Goal: Check status: Check status

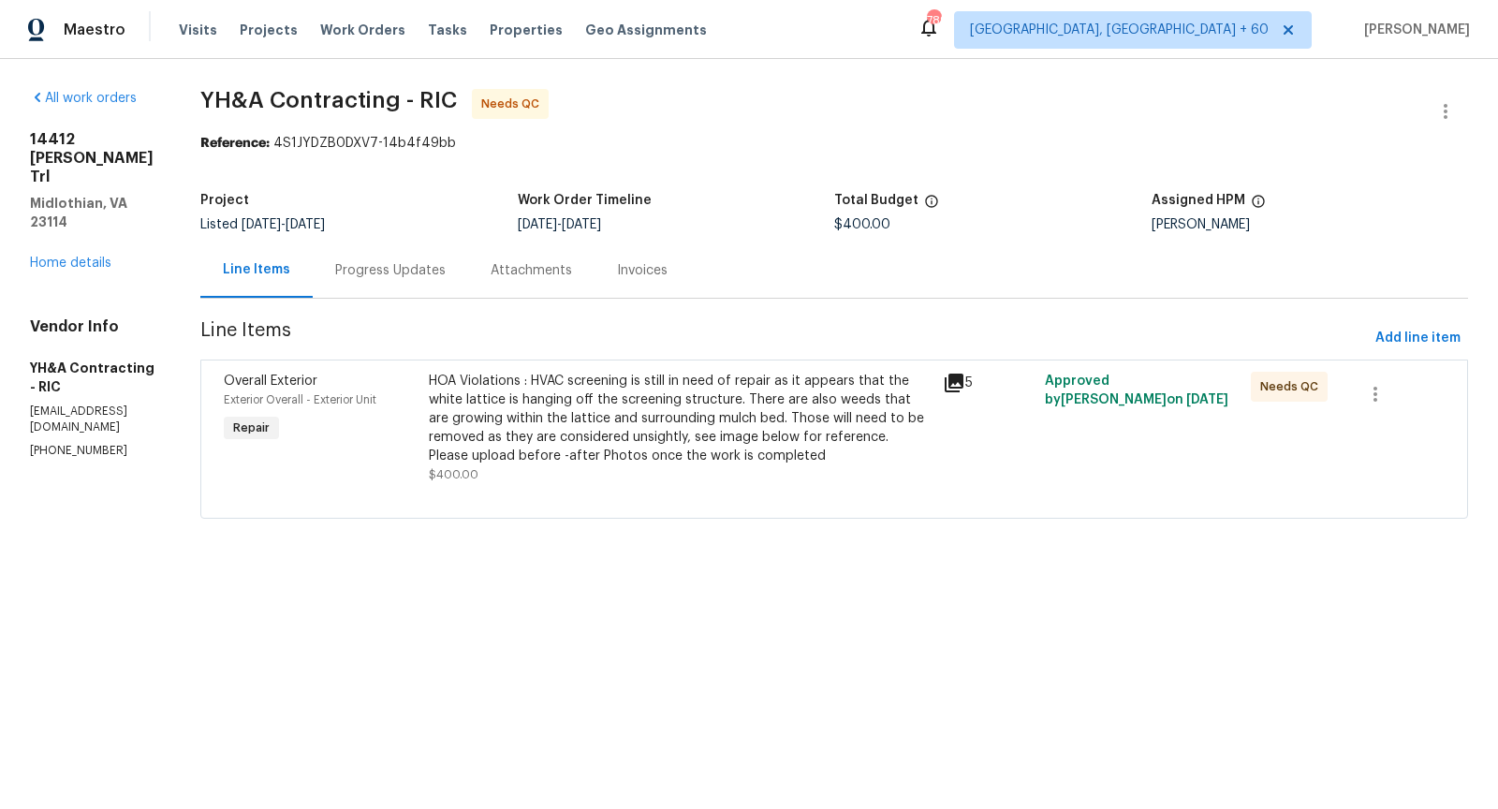
click at [364, 280] on div "Progress Updates" at bounding box center [390, 269] width 155 height 55
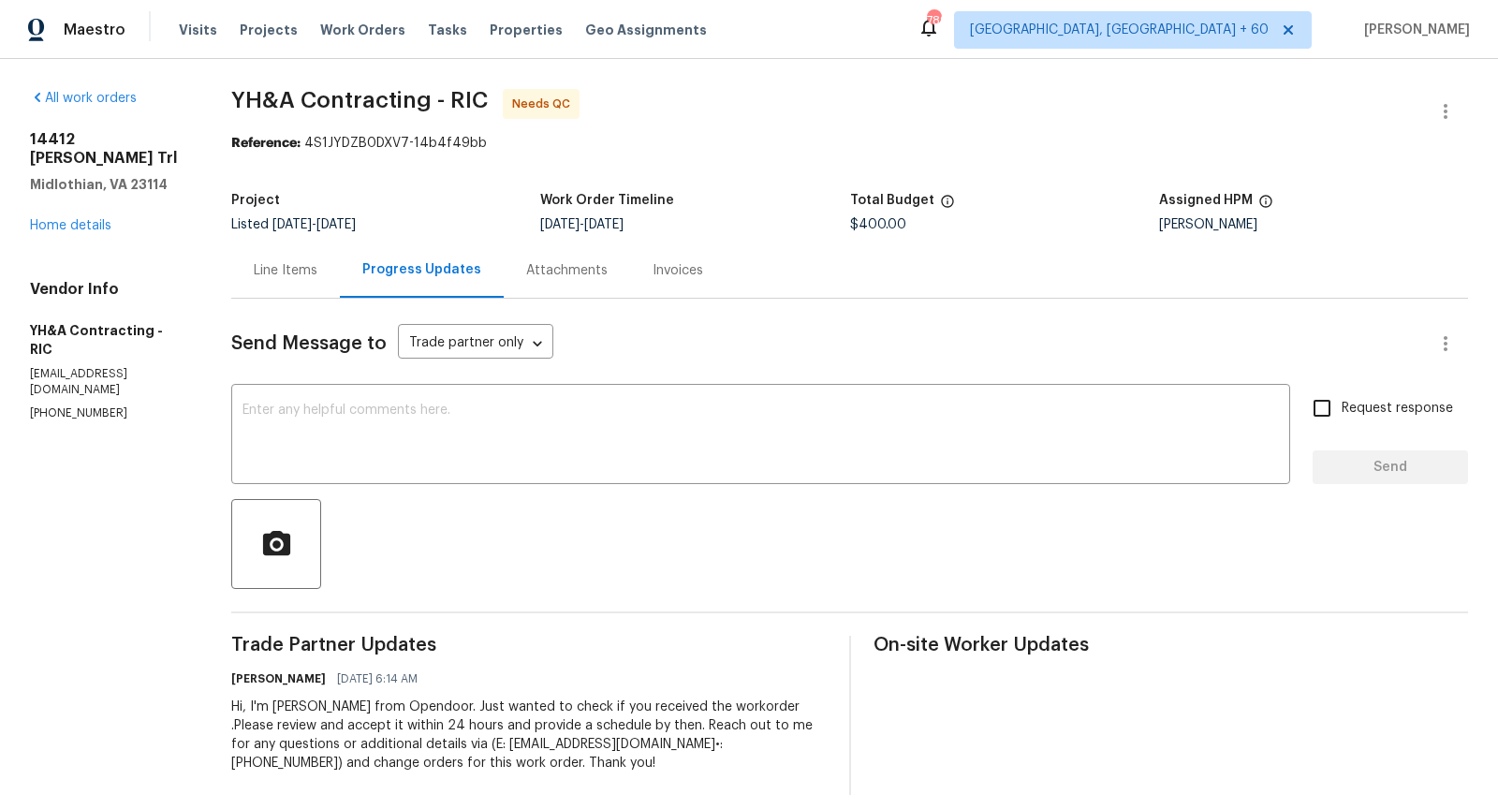
scroll to position [15, 0]
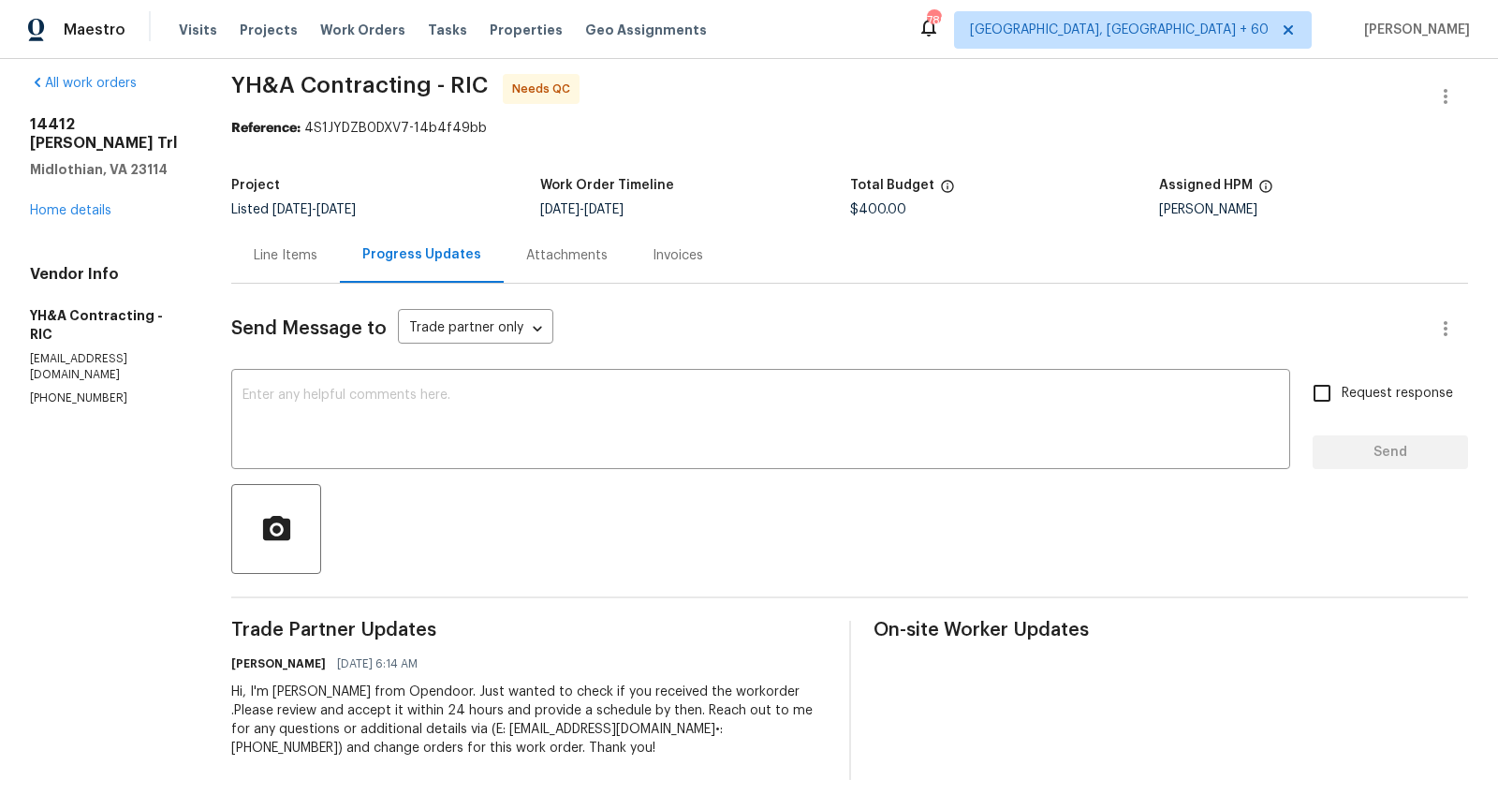
click at [291, 262] on div "Line Items" at bounding box center [286, 255] width 64 height 19
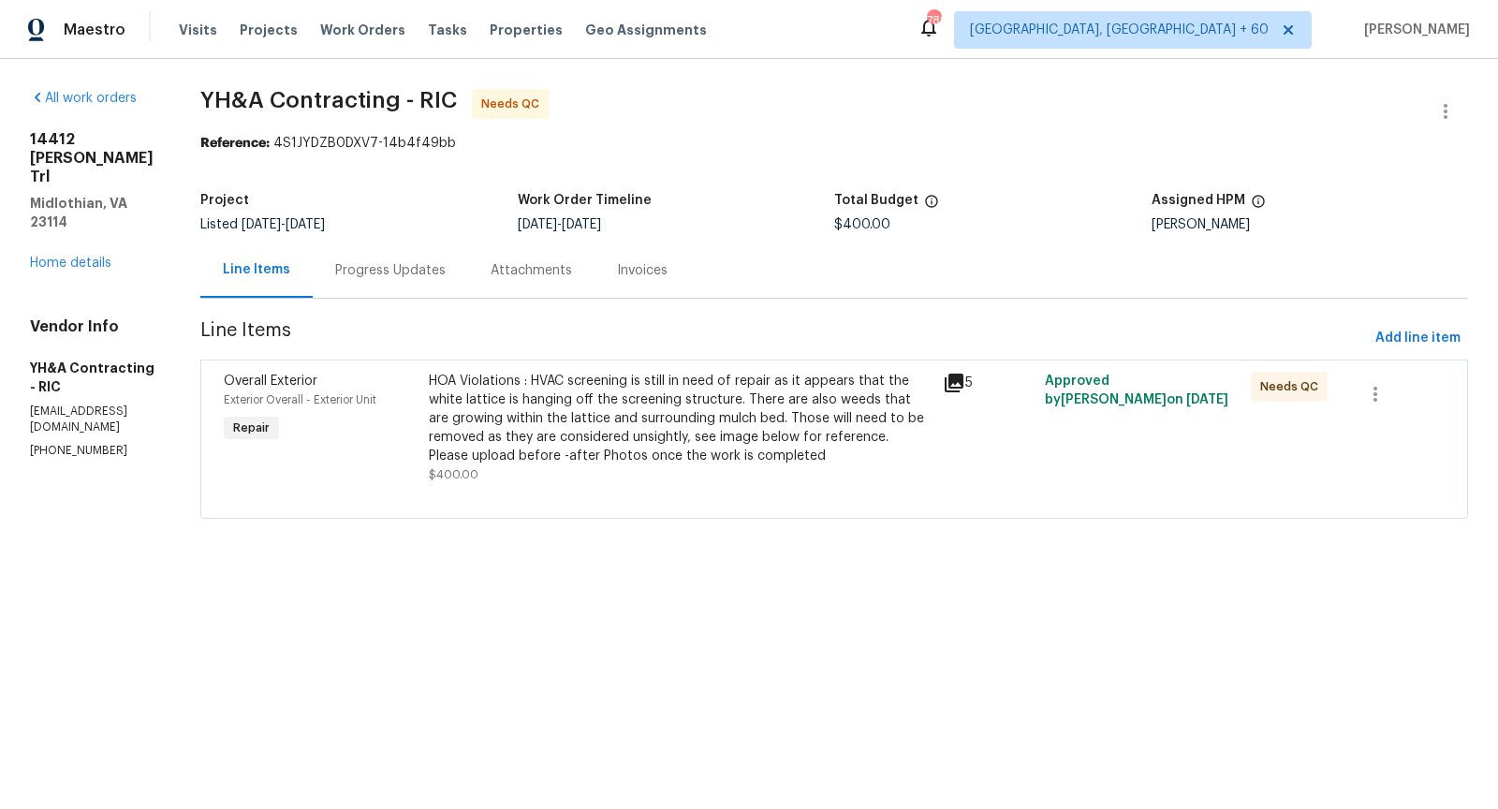
click at [962, 374] on icon at bounding box center [954, 383] width 22 height 22
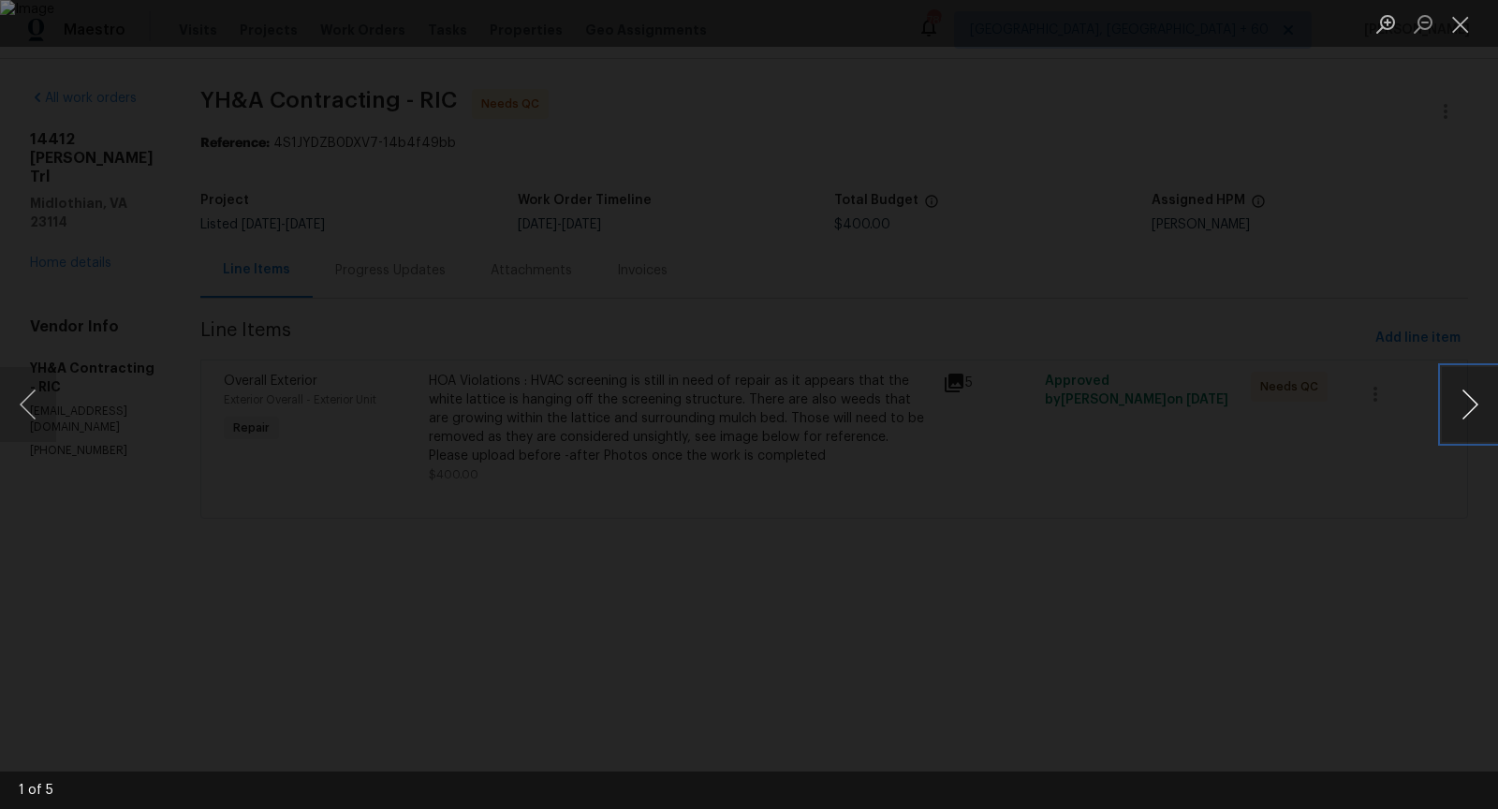
click at [1479, 406] on button "Next image" at bounding box center [1470, 404] width 56 height 75
click at [39, 403] on button "Previous image" at bounding box center [28, 404] width 56 height 75
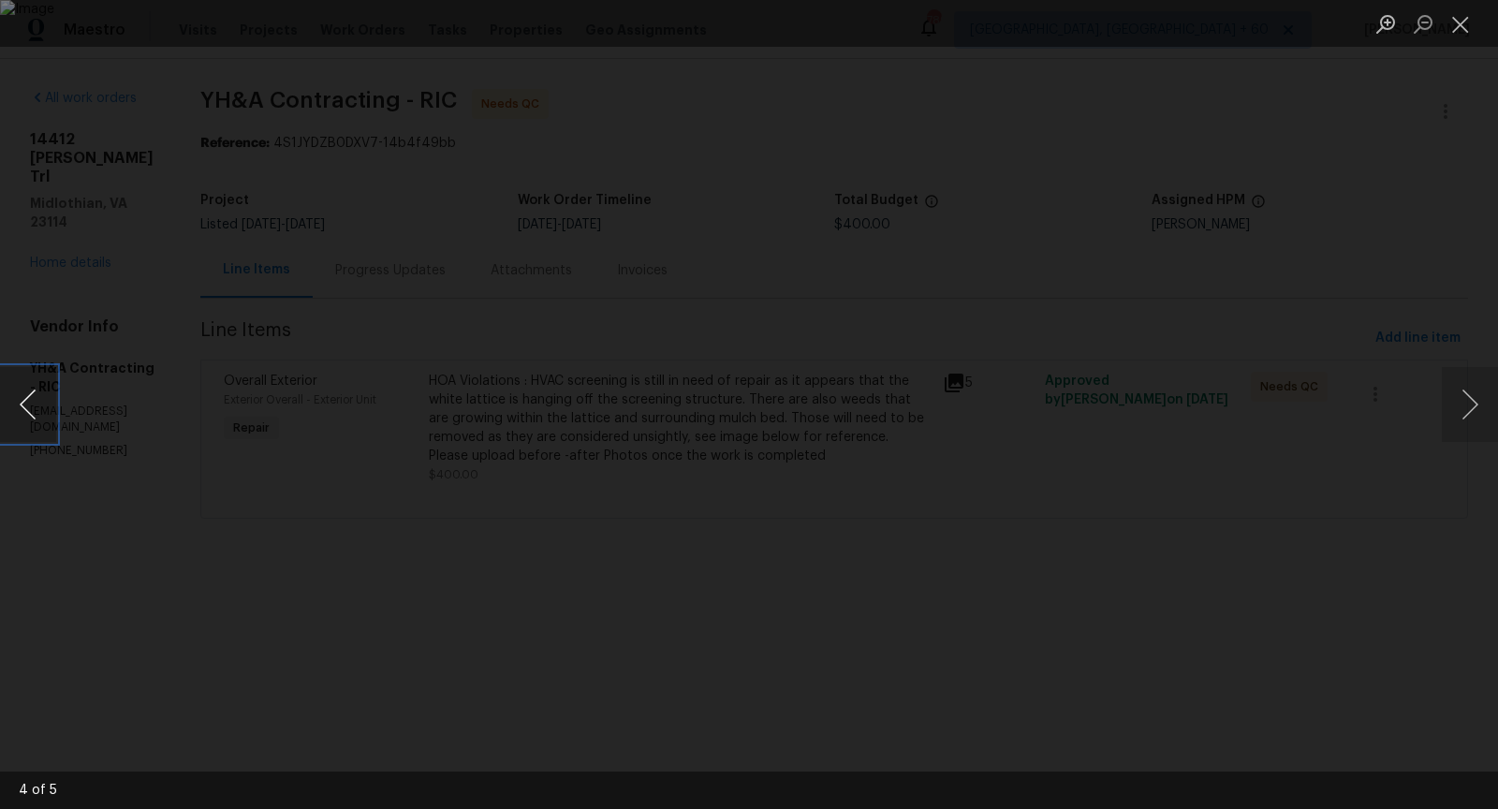
click at [39, 403] on button "Previous image" at bounding box center [28, 404] width 56 height 75
click at [1465, 401] on button "Next image" at bounding box center [1470, 404] width 56 height 75
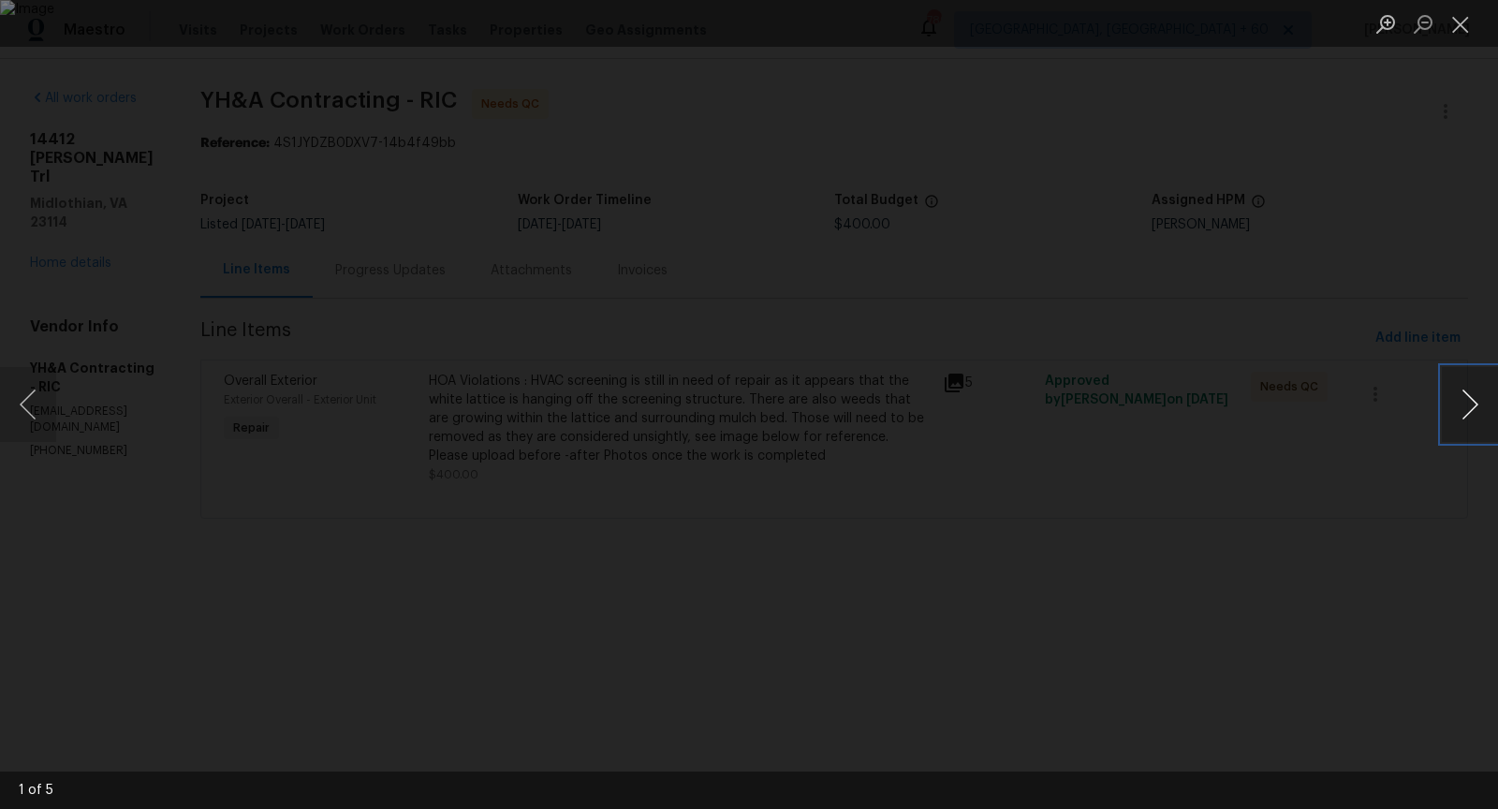
click at [1465, 401] on button "Next image" at bounding box center [1470, 404] width 56 height 75
click at [1467, 403] on button "Next image" at bounding box center [1470, 404] width 56 height 75
click at [1470, 31] on button "Close lightbox" at bounding box center [1460, 23] width 37 height 33
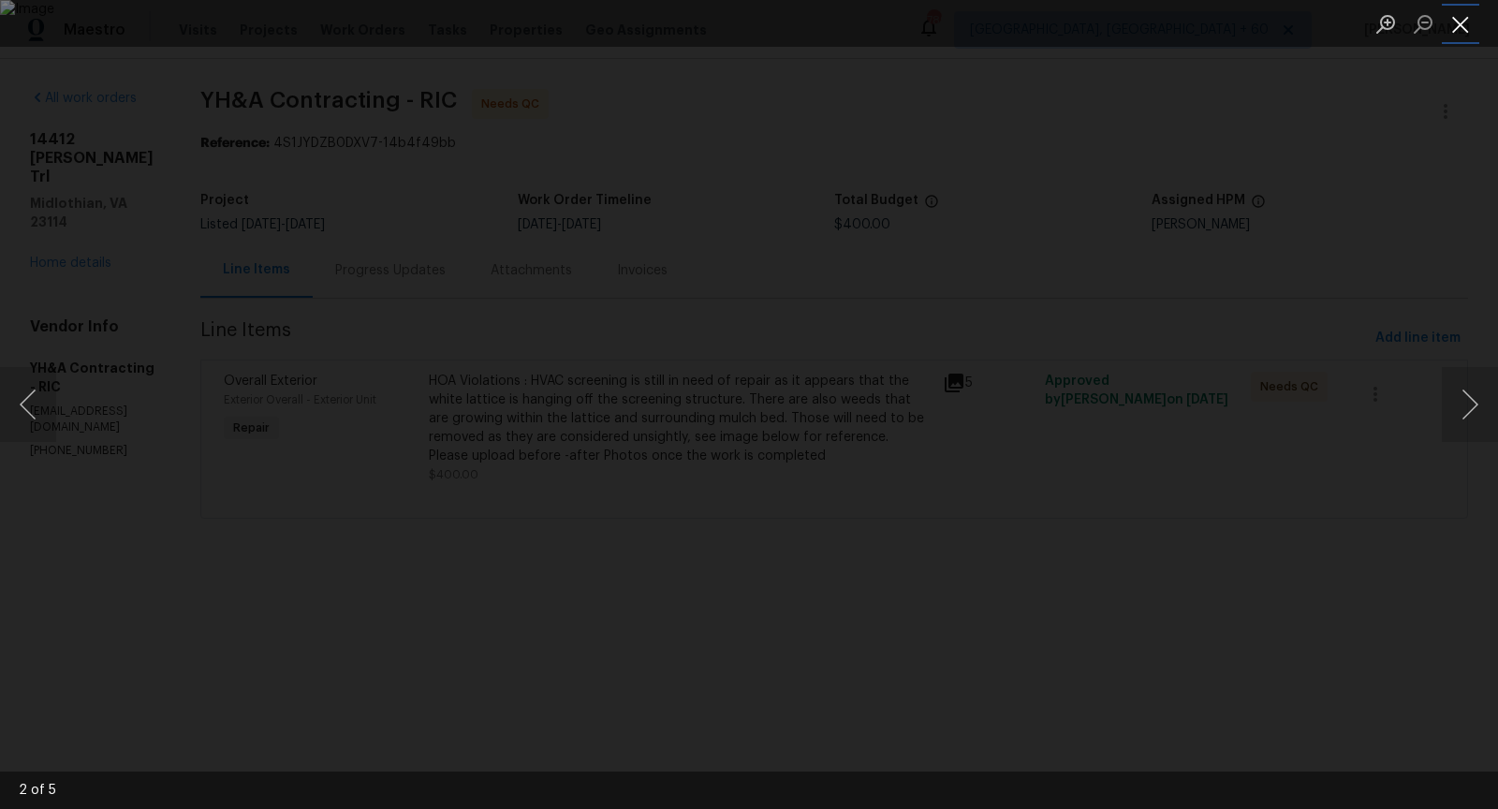
click at [1470, 31] on button "Close lightbox" at bounding box center [1460, 23] width 37 height 33
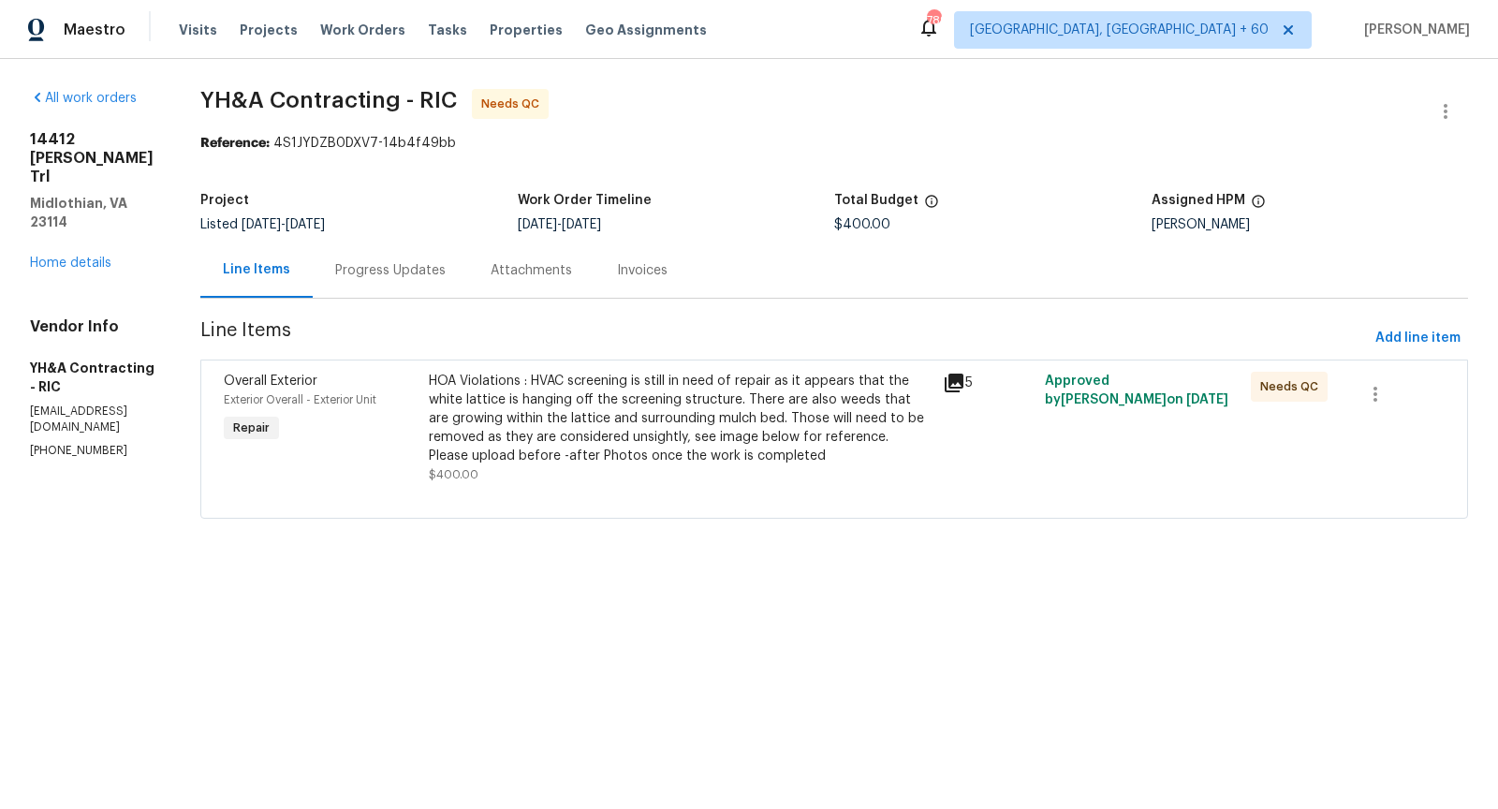
click at [852, 99] on span "YH&A Contracting - RIC Needs QC" at bounding box center [811, 111] width 1223 height 45
